Goal: Communication & Community: Answer question/provide support

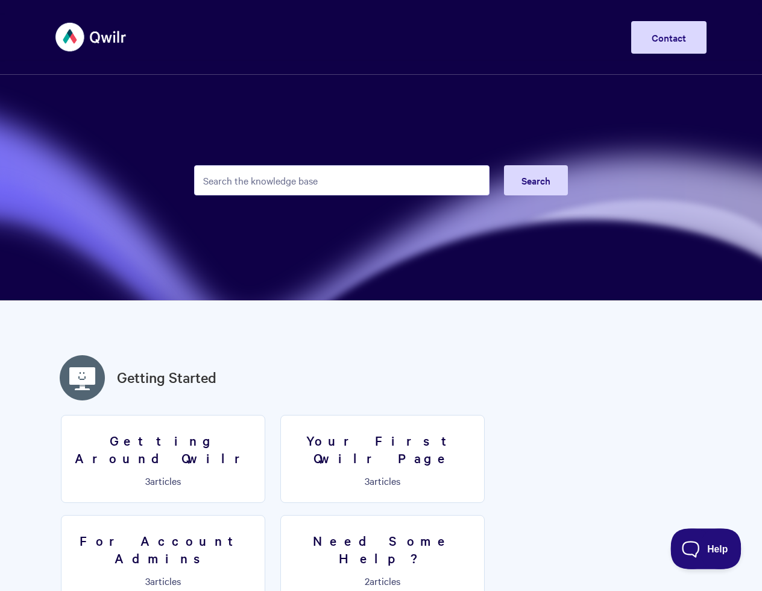
click at [702, 538] on button "Help" at bounding box center [701, 546] width 63 height 36
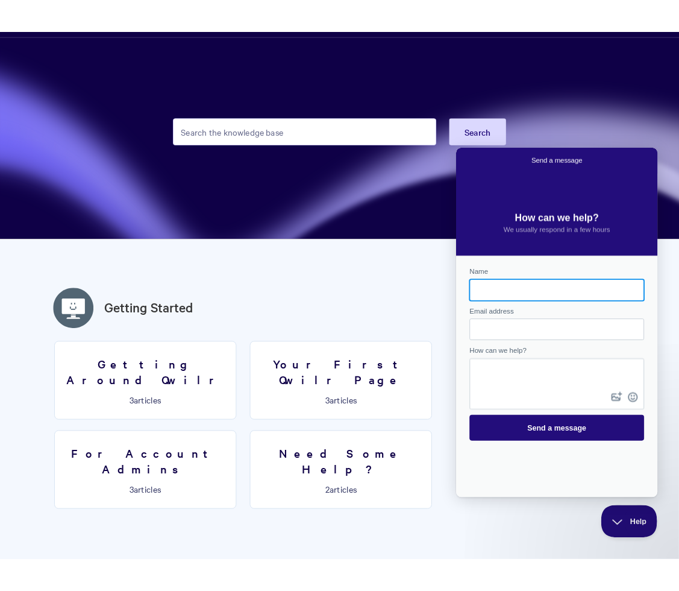
scroll to position [72, 0]
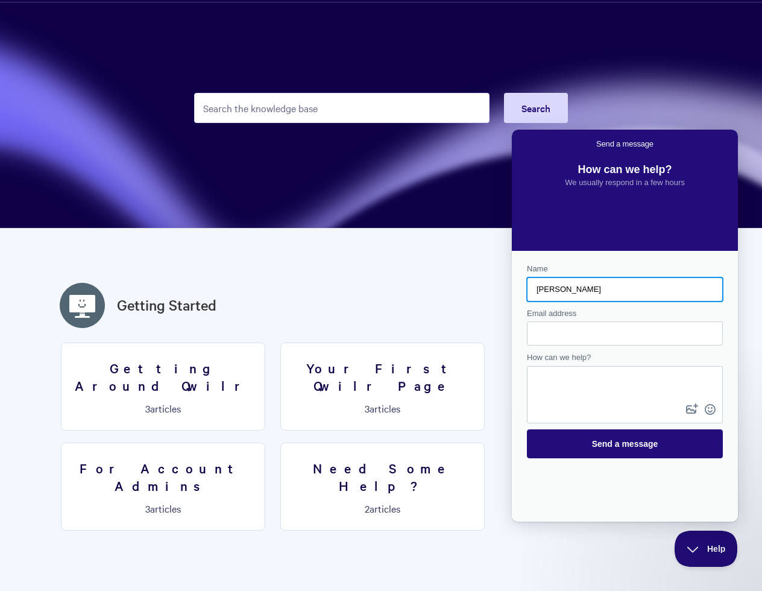
type input "[PERSON_NAME]"
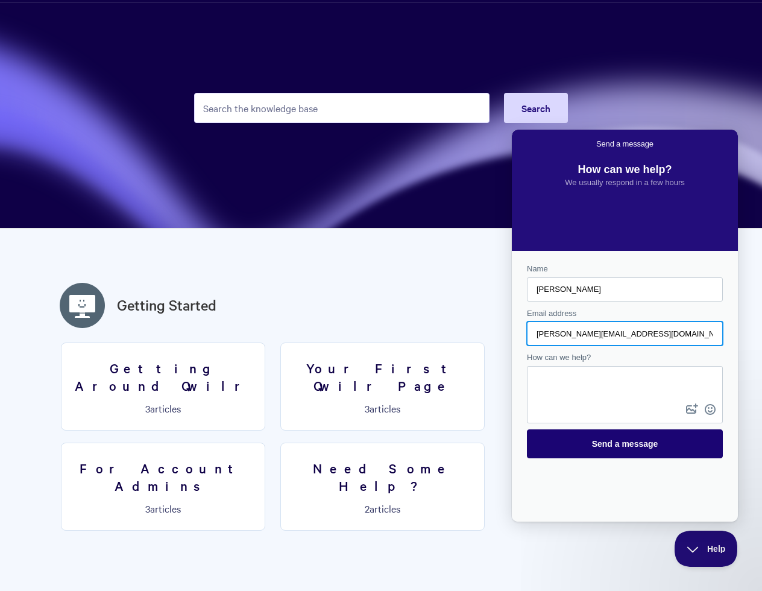
type input "[PERSON_NAME][EMAIL_ADDRESS][DOMAIN_NAME]"
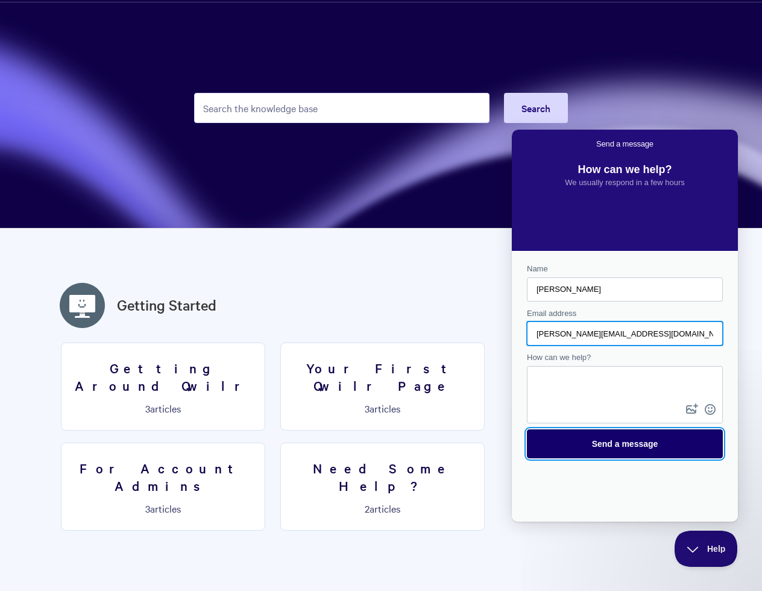
click at [651, 450] on span "Send a message" at bounding box center [624, 444] width 169 height 28
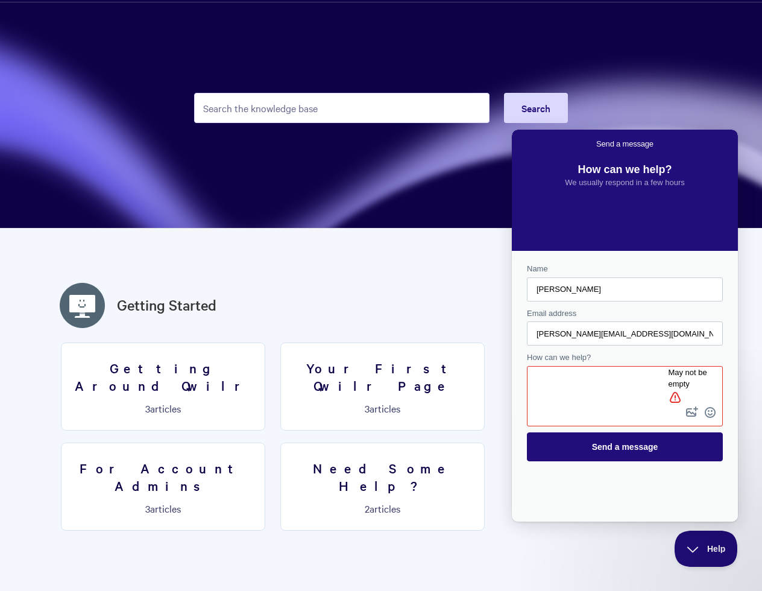
click at [598, 406] on div "Contact form" at bounding box center [625, 396] width 196 height 60
click at [565, 374] on textarea "How can we help?" at bounding box center [608, 385] width 160 height 34
type textarea "Hi"
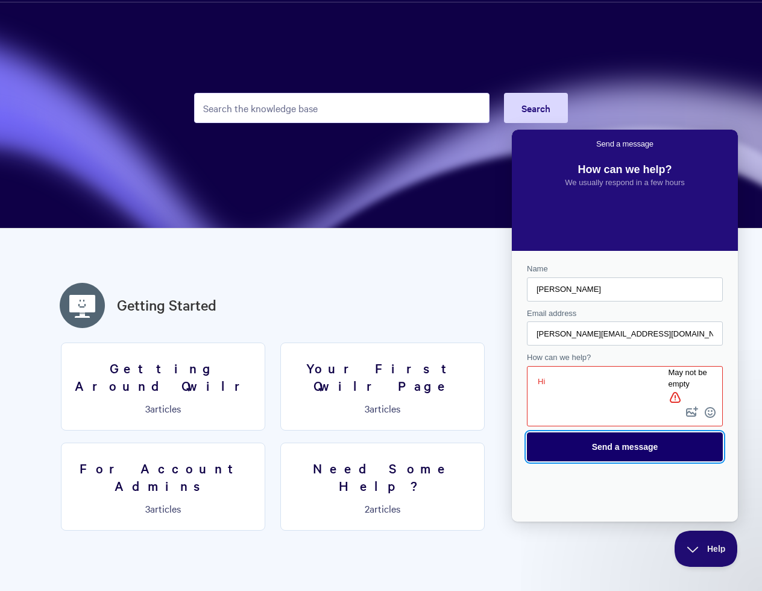
click at [616, 435] on span "Send a message" at bounding box center [624, 447] width 169 height 28
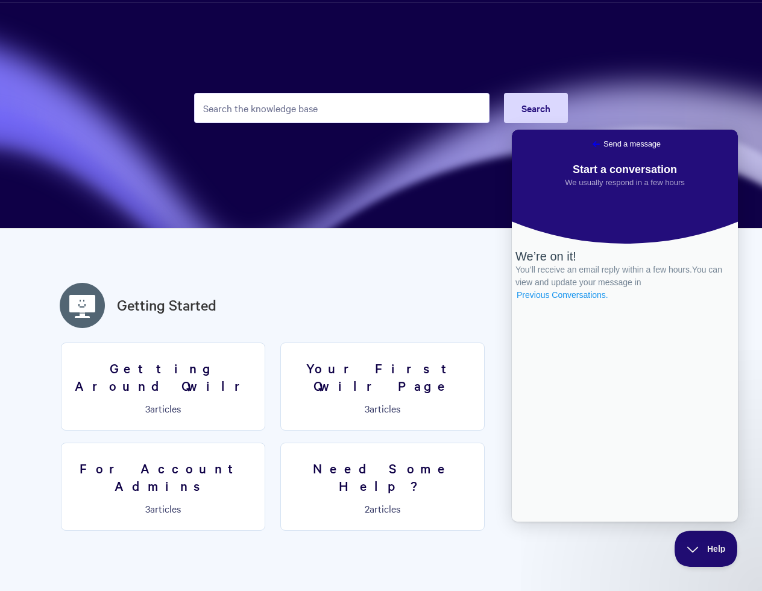
click at [610, 301] on link "Previous Conversations ." at bounding box center [562, 295] width 94 height 13
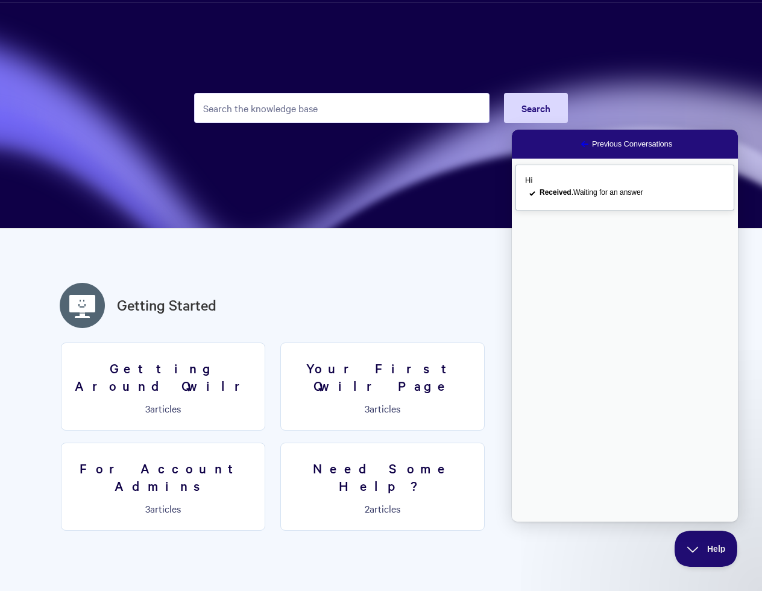
click at [569, 189] on link "Hi checkmark Received . Waiting for an answer" at bounding box center [624, 188] width 219 height 46
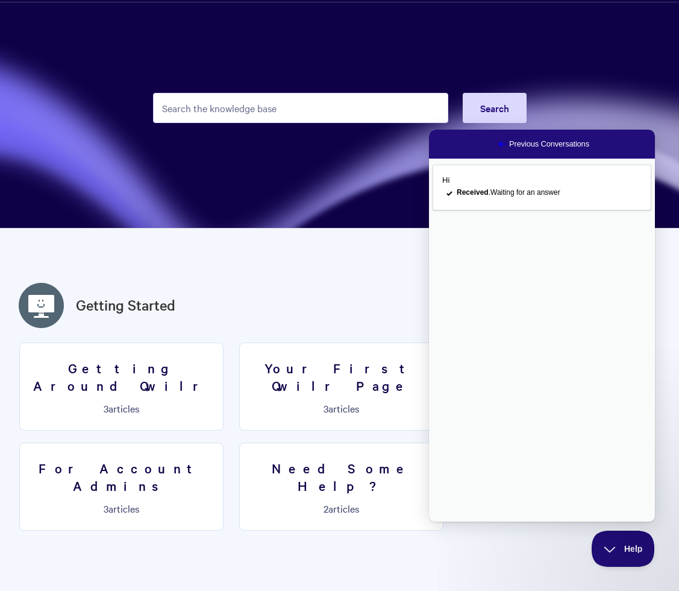
drag, startPoint x: 576, startPoint y: 414, endPoint x: 569, endPoint y: 396, distance: 19.5
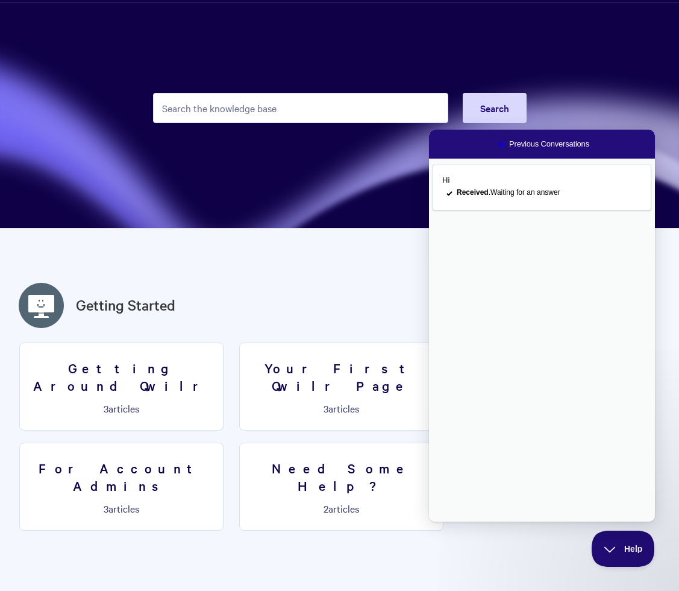
type textarea "I am looking for a platform that can deliver the following features: - Template…"
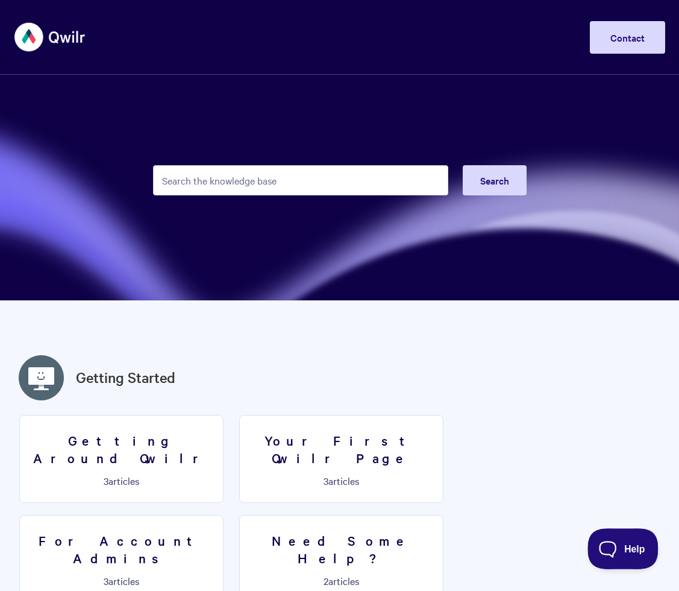
click at [615, 537] on button "Help" at bounding box center [619, 546] width 63 height 36
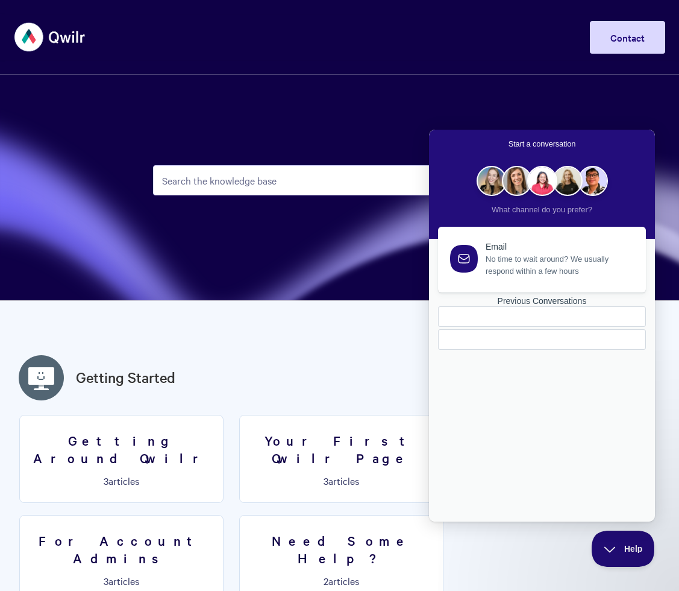
click at [553, 258] on span "No time to wait around? We usually respond within a few hours" at bounding box center [559, 265] width 146 height 24
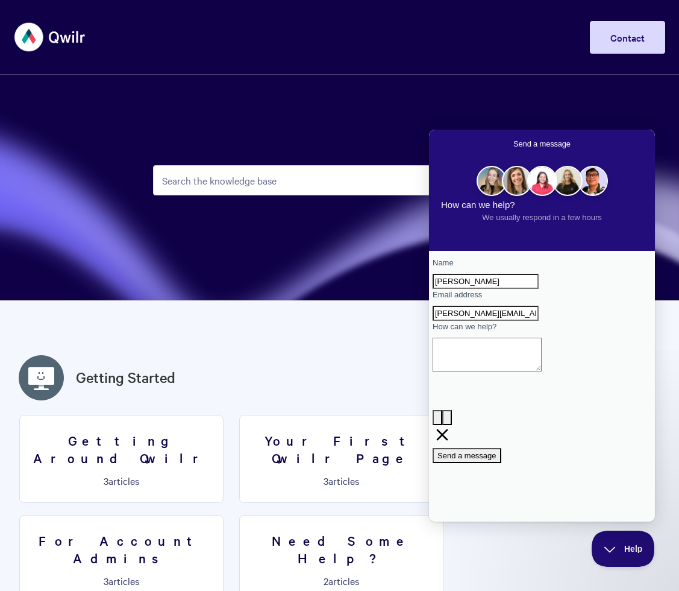
click at [514, 140] on span "Go back" at bounding box center [514, 143] width 0 height 9
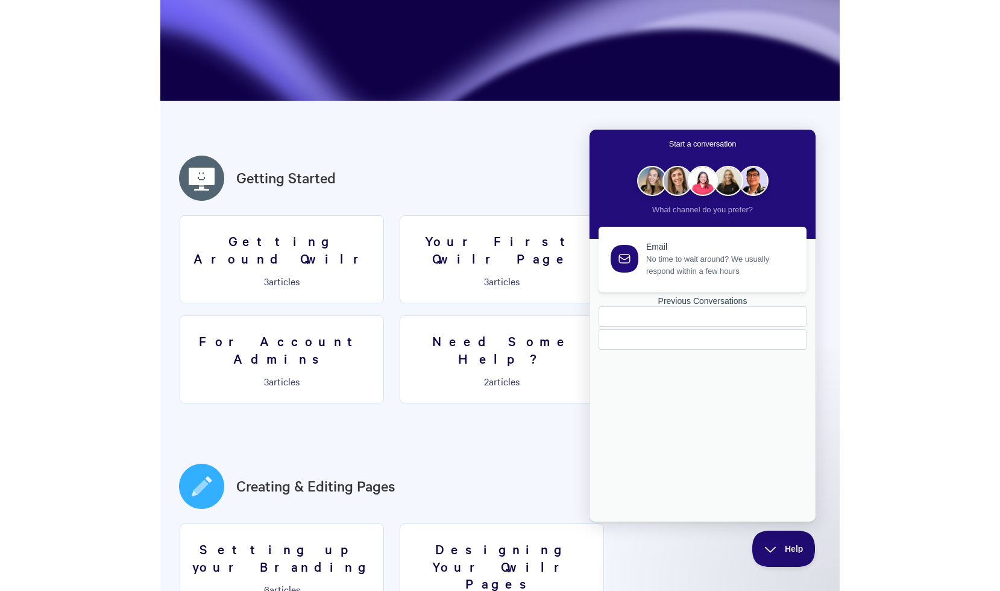
scroll to position [200, 0]
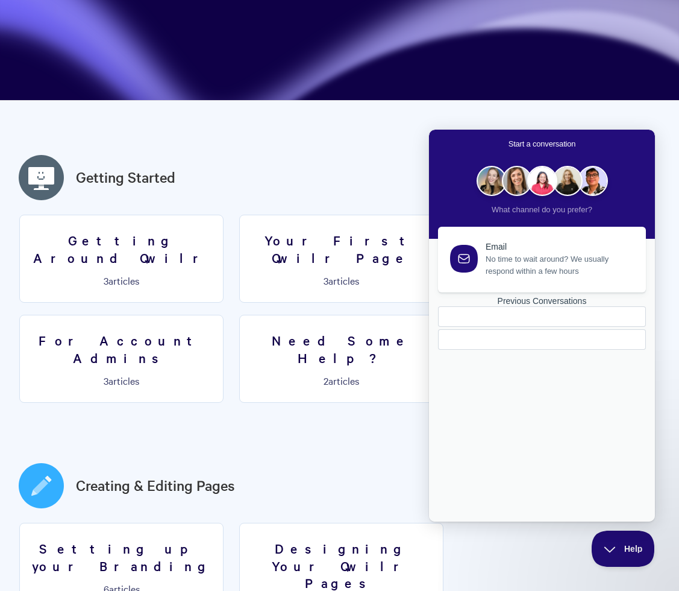
click at [531, 306] on div "Previous Conversations" at bounding box center [542, 301] width 208 height 10
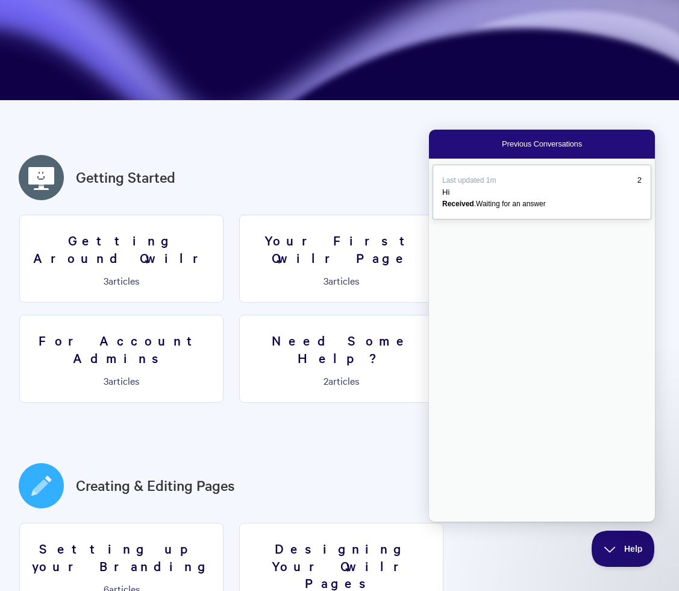
click at [550, 210] on link "Last updated 1m 2 Hi checkmark Received . Waiting for an answer" at bounding box center [542, 192] width 219 height 55
drag, startPoint x: 455, startPoint y: 248, endPoint x: 603, endPoint y: 365, distance: 189.7
drag, startPoint x: 592, startPoint y: 363, endPoint x: 451, endPoint y: 249, distance: 181.3
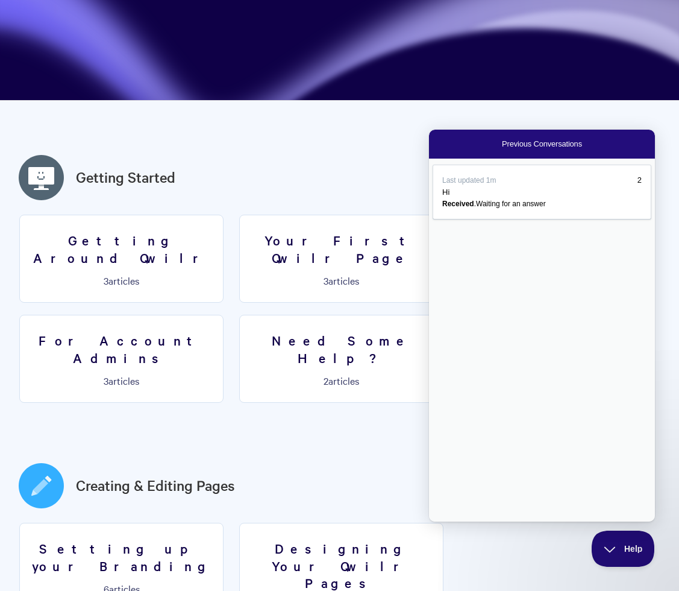
copy div "I am looking for a platform that can deliver the following features: - Template…"
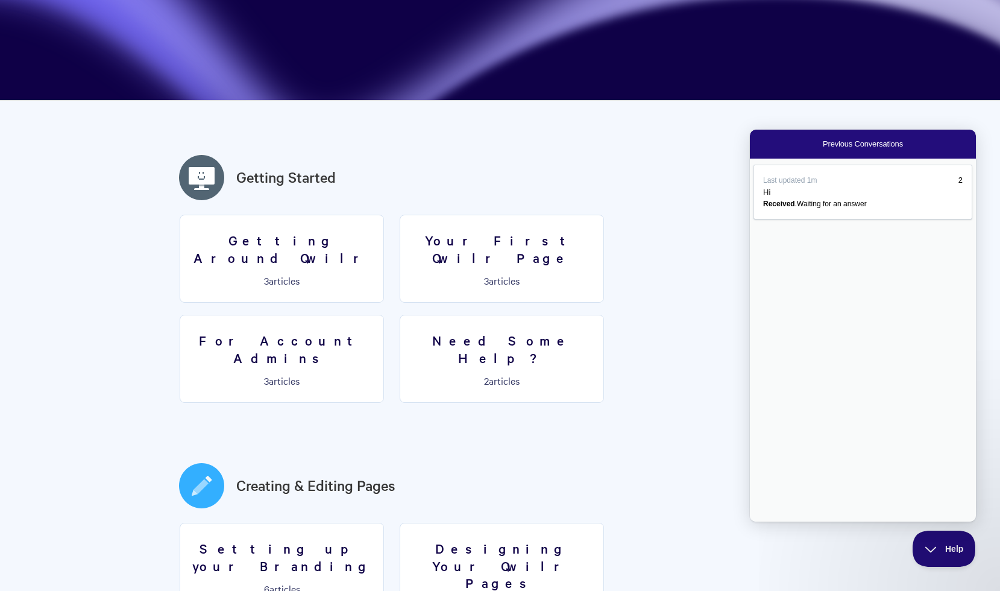
drag, startPoint x: 769, startPoint y: 282, endPoint x: 912, endPoint y: 317, distance: 147.5
copy div "- Template & content library - API used to generate a finished proposal documen…"
drag, startPoint x: 887, startPoint y: 335, endPoint x: 873, endPoint y: 329, distance: 15.7
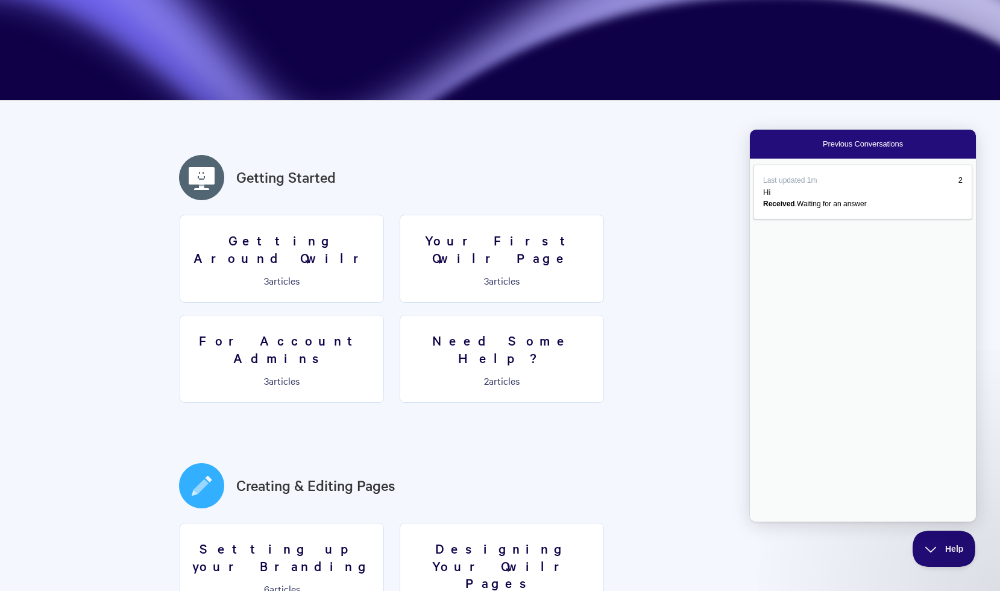
drag, startPoint x: 769, startPoint y: 294, endPoint x: 925, endPoint y: 307, distance: 156.7
copy div "- API used to generate a finished proposal document from our external pricing e…"
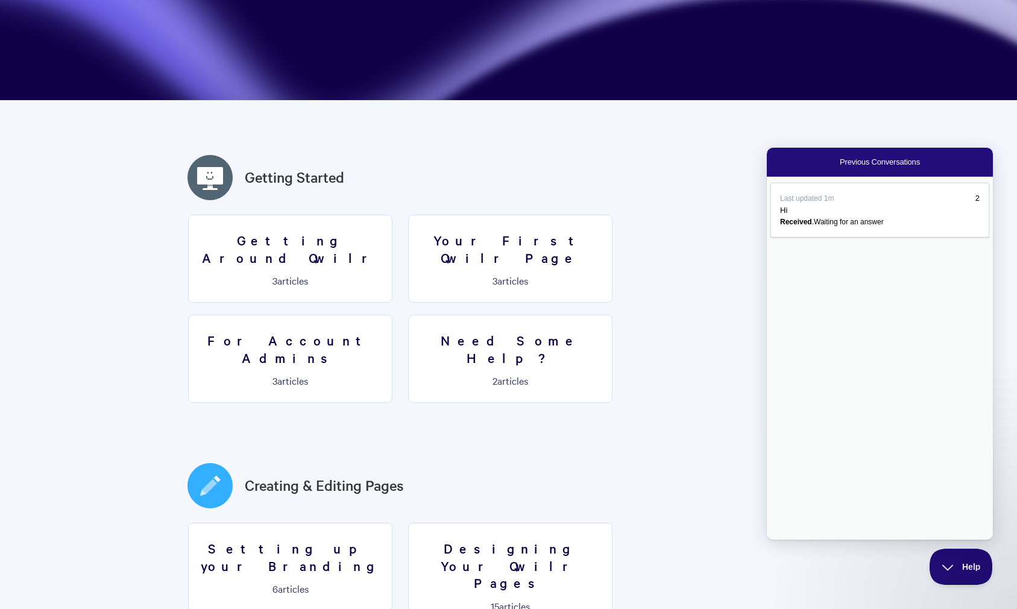
copy div "- API used to generate a finished proposal document from our external pricing e…"
